Goal: Obtain resource: Obtain resource

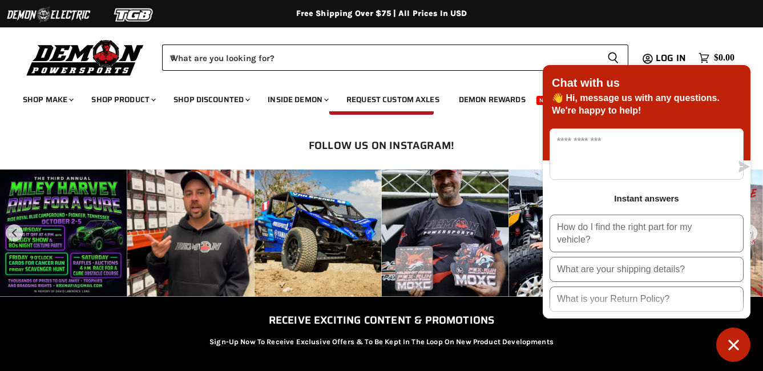
scroll to position [1883, 0]
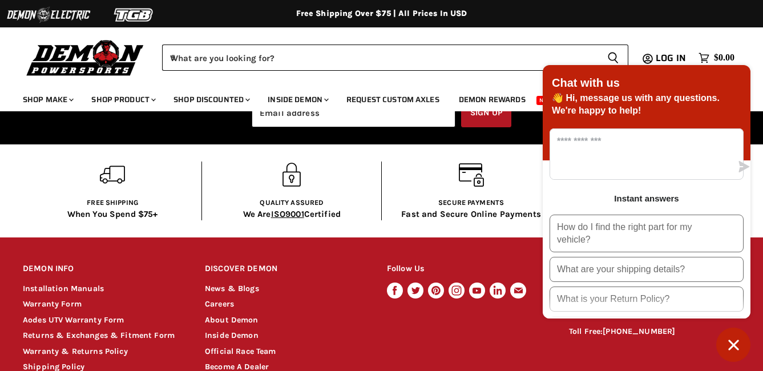
click at [734, 342] on icon "Chat window" at bounding box center [734, 345] width 18 height 18
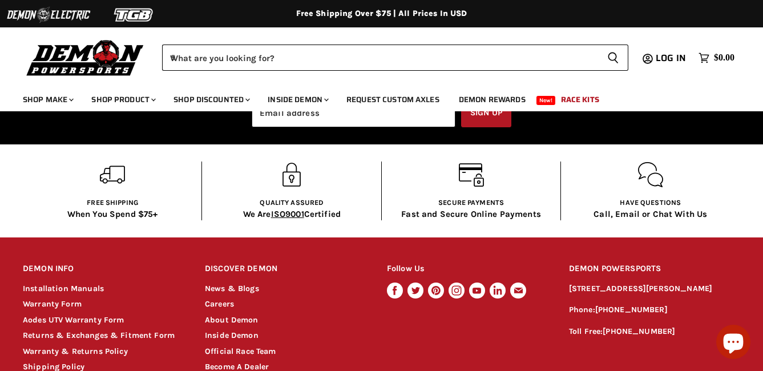
scroll to position [1940, 0]
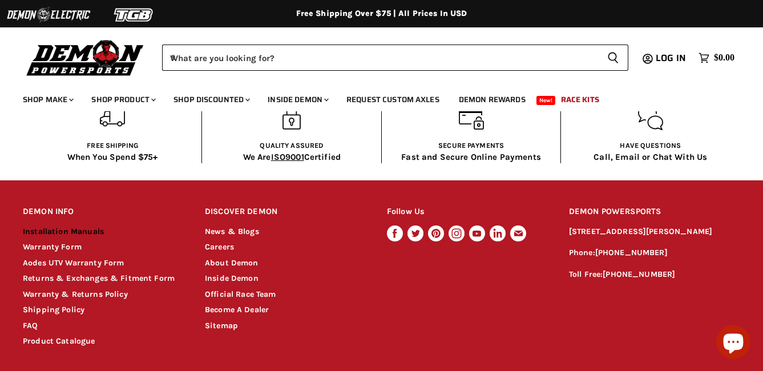
click at [67, 228] on link "Installation Manuals" at bounding box center [63, 232] width 81 height 10
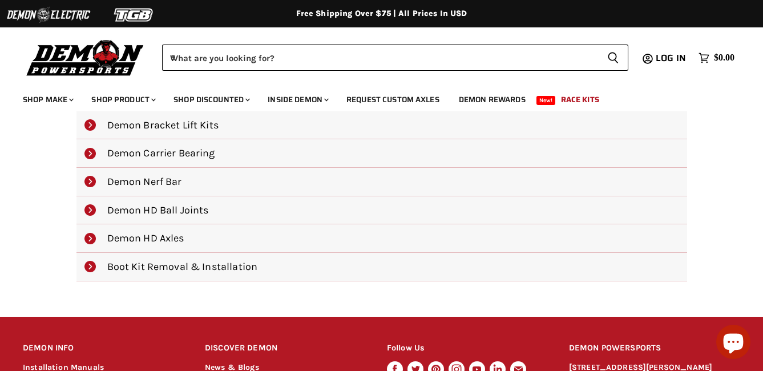
scroll to position [285, 0]
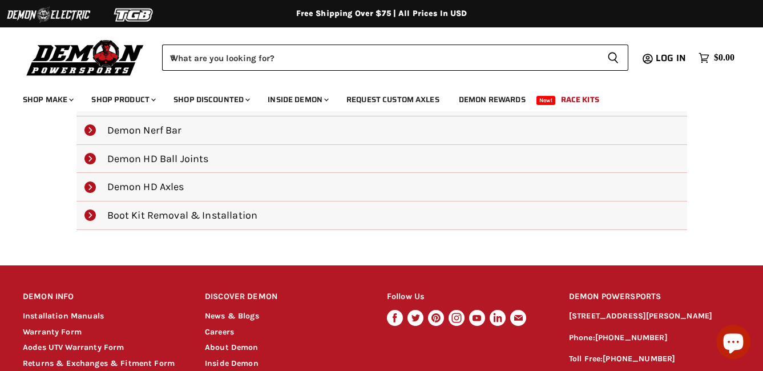
click at [183, 213] on li "Boot Kit Removal & Installation" at bounding box center [381, 215] width 610 height 29
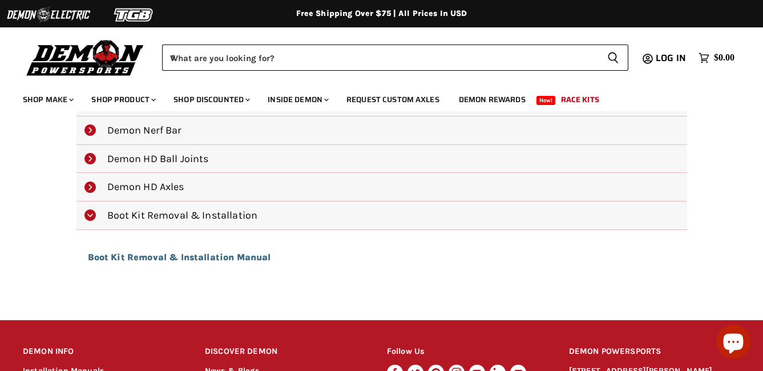
click at [156, 256] on strong "Boot Kit Removal & Installation Manual" at bounding box center [179, 257] width 183 height 11
